Goal: Use online tool/utility: Use online tool/utility

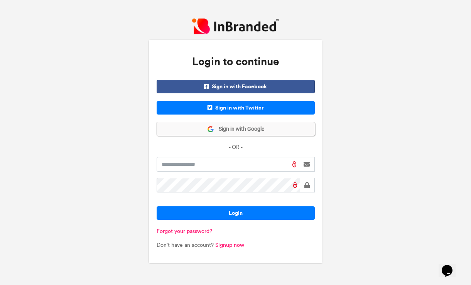
click at [234, 130] on span "Sign in with Google" at bounding box center [239, 129] width 50 height 8
